Goal: Check status: Check status

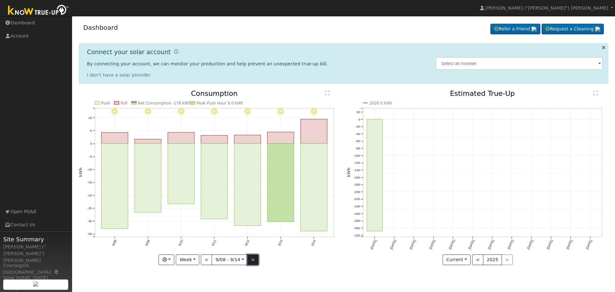
click at [255, 260] on button ">" at bounding box center [252, 259] width 11 height 11
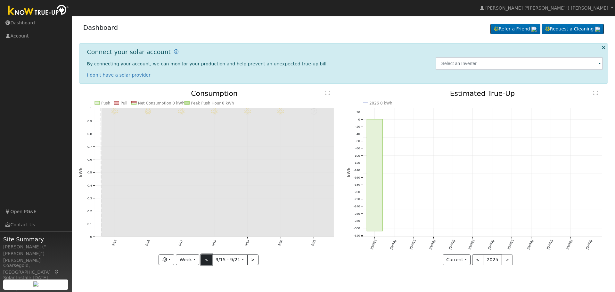
click at [205, 262] on button "<" at bounding box center [206, 259] width 11 height 11
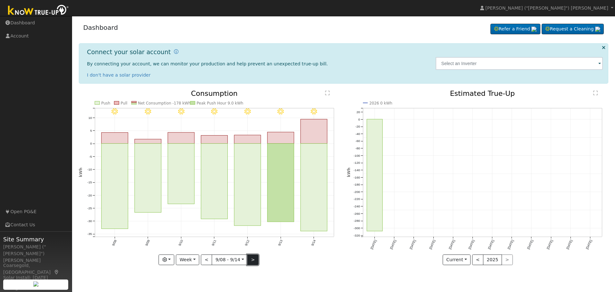
click at [251, 261] on button ">" at bounding box center [252, 259] width 11 height 11
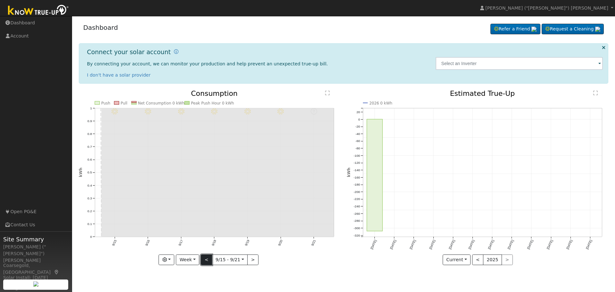
click at [207, 259] on button "<" at bounding box center [206, 259] width 11 height 11
type input "[DATE]"
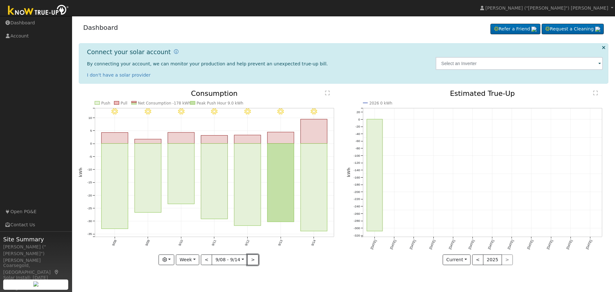
click at [250, 258] on button ">" at bounding box center [252, 259] width 11 height 11
type input "[DATE]"
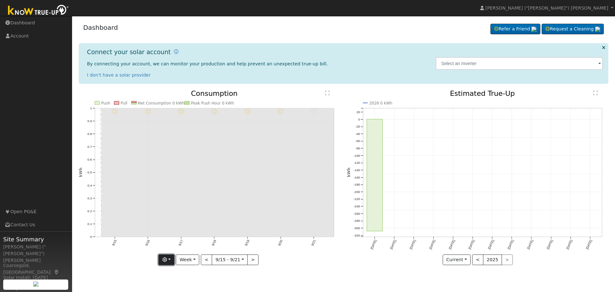
click at [171, 260] on button "button" at bounding box center [166, 259] width 16 height 11
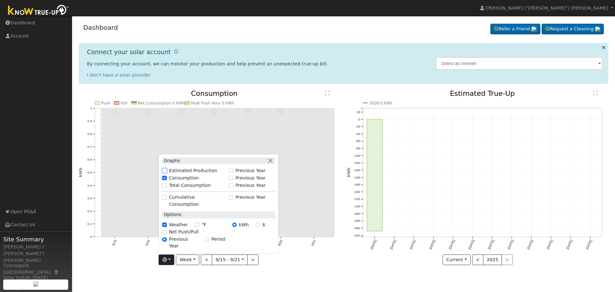
click at [166, 173] on input "Estimated Production" at bounding box center [164, 170] width 4 height 4
checkbox input "true"
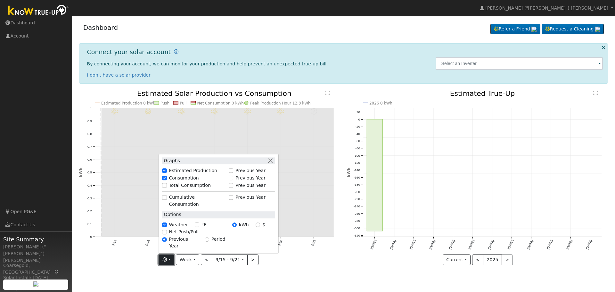
click at [167, 261] on icon "button" at bounding box center [164, 259] width 4 height 4
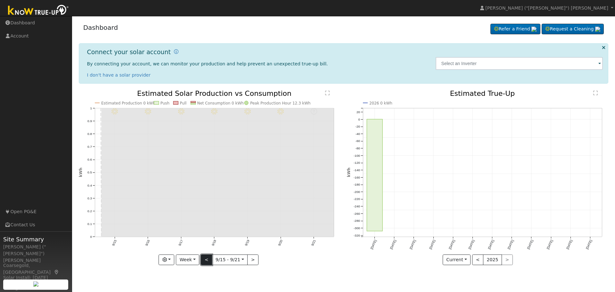
click at [204, 258] on button "<" at bounding box center [206, 259] width 11 height 11
type input "[DATE]"
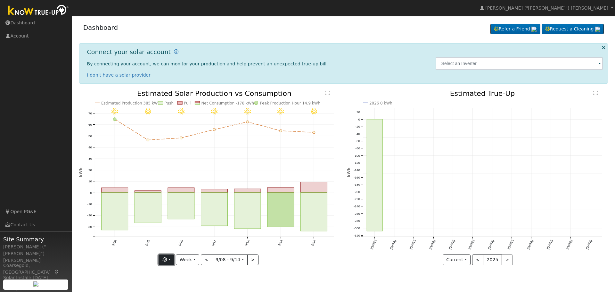
click at [167, 259] on icon "button" at bounding box center [164, 259] width 4 height 4
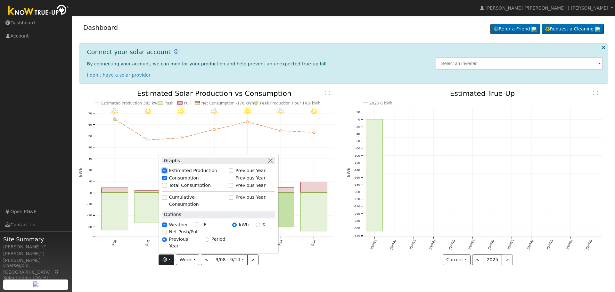
click at [166, 173] on input "Estimated Production" at bounding box center [164, 170] width 4 height 4
checkbox input "false"
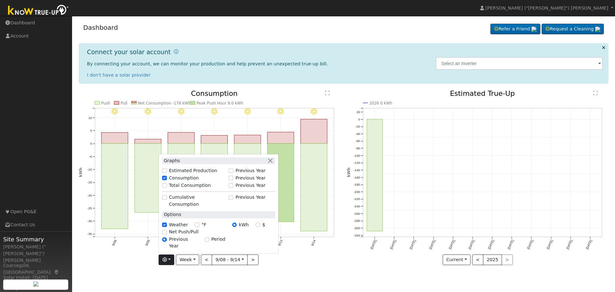
click at [179, 279] on div "User Profile First name Last name Email Email Notifications No Emails No Emails…" at bounding box center [343, 154] width 543 height 276
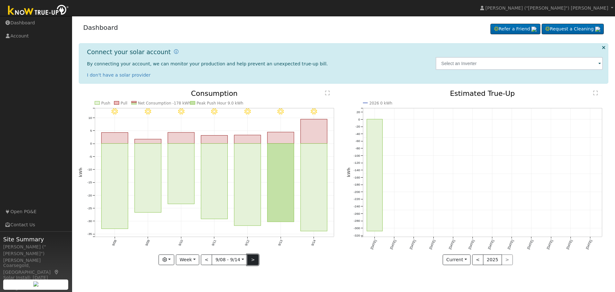
click at [249, 259] on button ">" at bounding box center [252, 259] width 11 height 11
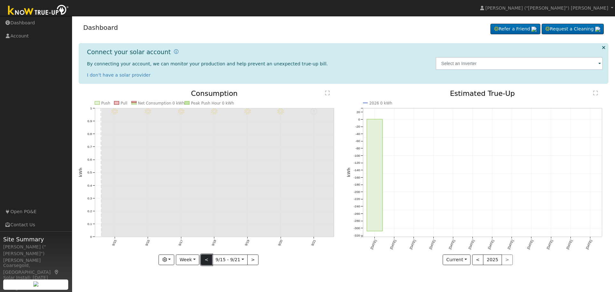
click at [208, 261] on button "<" at bounding box center [206, 259] width 11 height 11
type input "[DATE]"
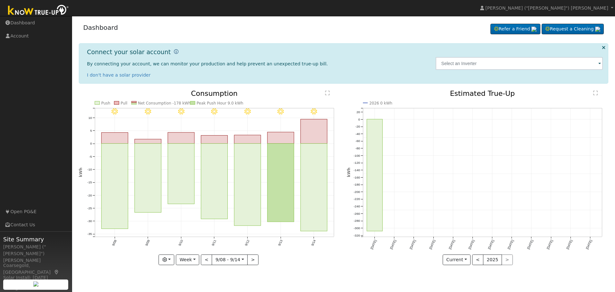
click at [174, 50] on icon at bounding box center [176, 51] width 4 height 4
click at [453, 66] on input "text" at bounding box center [518, 63] width 167 height 13
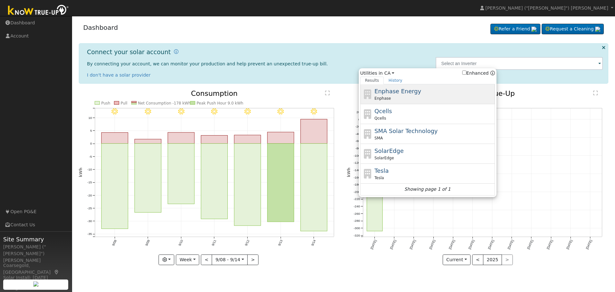
click at [420, 92] on div "Enphase Energy Enphase" at bounding box center [433, 94] width 119 height 14
type input "Enphase"
